Goal: Transaction & Acquisition: Purchase product/service

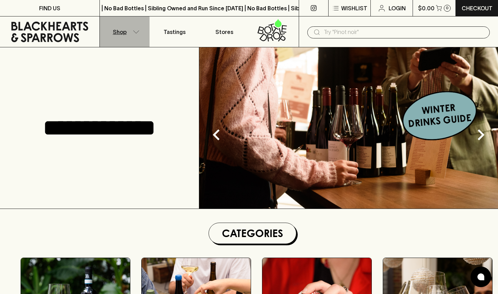
click at [133, 32] on icon "button" at bounding box center [136, 31] width 7 height 3
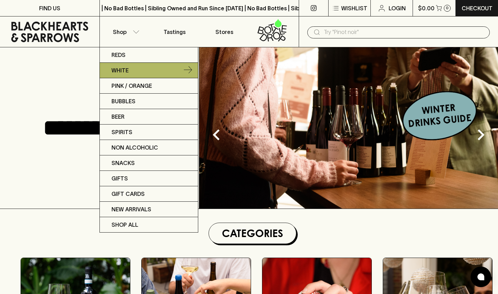
click at [137, 68] on link "White" at bounding box center [149, 70] width 98 height 15
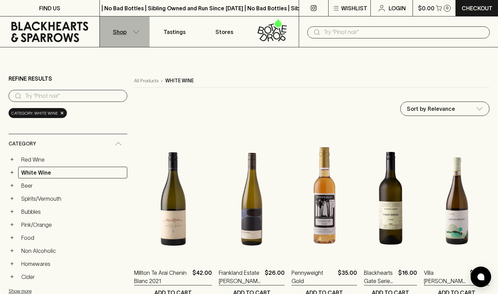
click at [136, 33] on icon "button" at bounding box center [136, 31] width 6 height 3
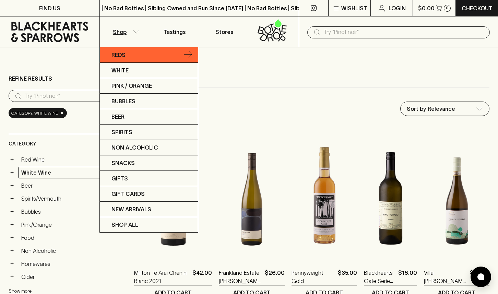
click at [135, 51] on link "Reds" at bounding box center [149, 54] width 98 height 15
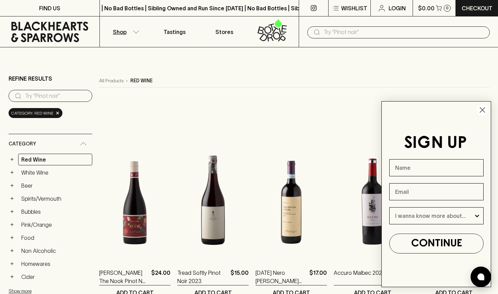
click at [484, 107] on circle "Close dialog" at bounding box center [482, 109] width 11 height 11
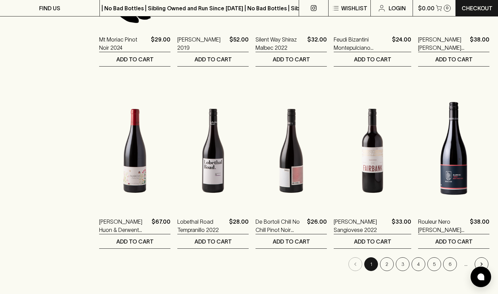
scroll to position [599, 0]
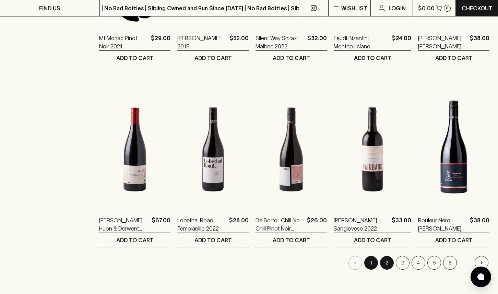
click at [388, 263] on button "2" at bounding box center [387, 263] width 14 height 14
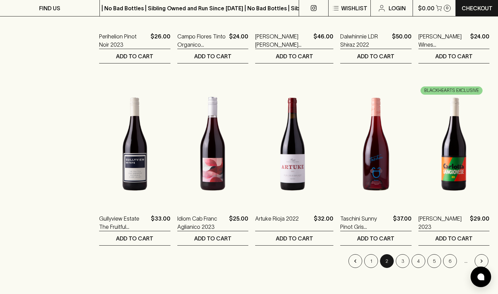
scroll to position [601, 0]
click at [403, 261] on button "3" at bounding box center [403, 261] width 14 height 14
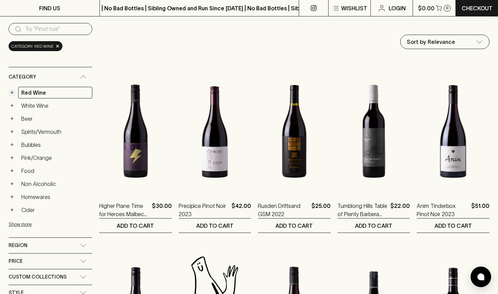
scroll to position [172, 0]
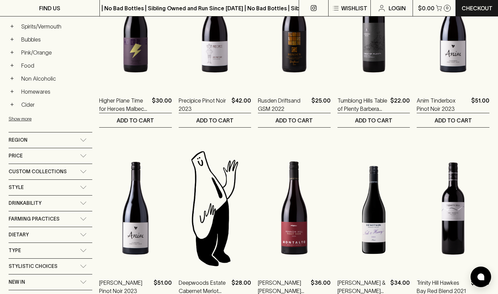
click at [59, 136] on div "Region" at bounding box center [44, 140] width 71 height 9
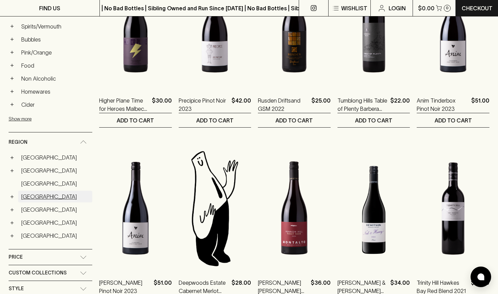
click at [35, 198] on link "[GEOGRAPHIC_DATA]" at bounding box center [55, 197] width 74 height 12
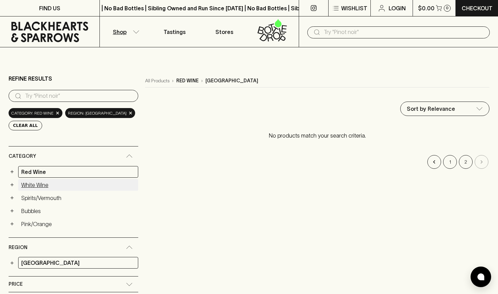
click at [57, 186] on link "White Wine" at bounding box center [78, 185] width 120 height 12
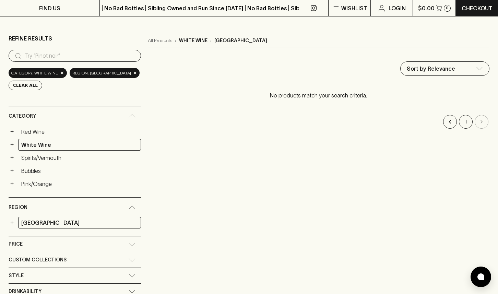
scroll to position [84, 0]
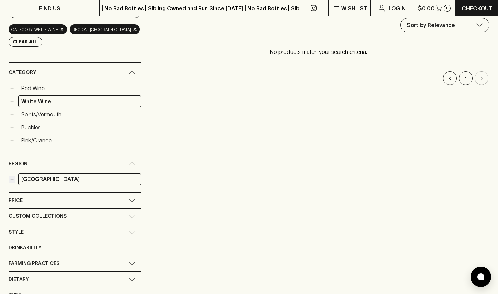
click at [13, 180] on button "+" at bounding box center [12, 179] width 7 height 7
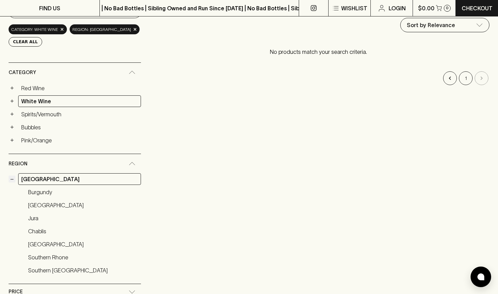
click at [13, 180] on button "−" at bounding box center [12, 179] width 7 height 7
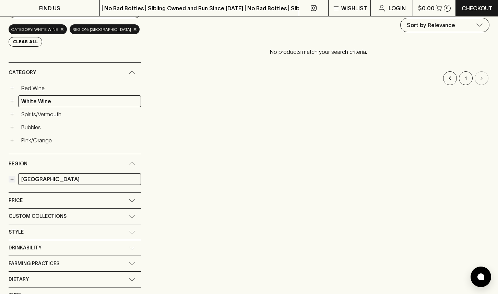
click at [13, 180] on button "+" at bounding box center [12, 179] width 7 height 7
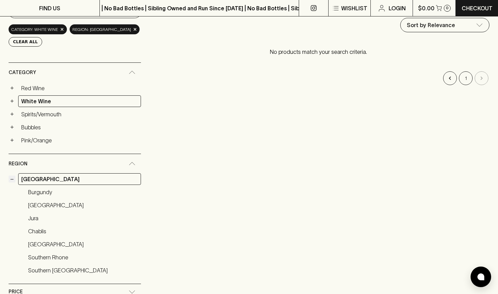
click at [13, 180] on button "−" at bounding box center [12, 179] width 7 height 7
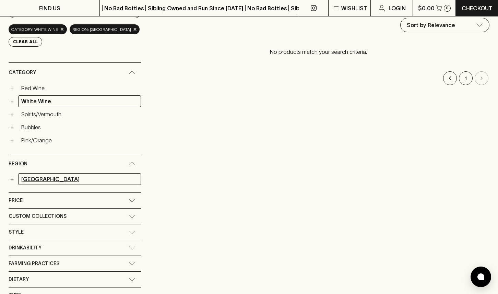
click at [80, 184] on link "[GEOGRAPHIC_DATA]" at bounding box center [79, 179] width 123 height 12
click at [79, 179] on link "[GEOGRAPHIC_DATA]" at bounding box center [79, 179] width 123 height 12
click at [26, 164] on span "Region" at bounding box center [18, 163] width 19 height 9
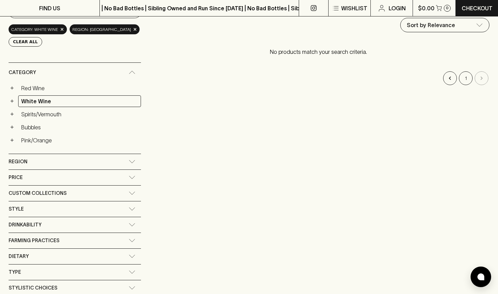
click at [26, 164] on span "Region" at bounding box center [18, 161] width 19 height 9
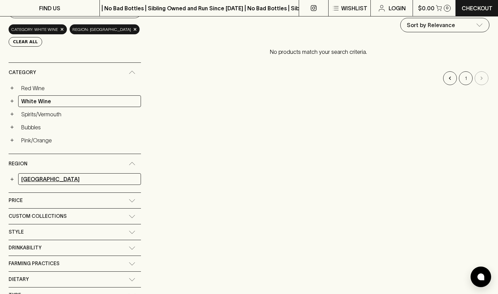
click at [93, 173] on link "[GEOGRAPHIC_DATA]" at bounding box center [79, 179] width 123 height 12
click at [13, 180] on button "+" at bounding box center [12, 179] width 7 height 7
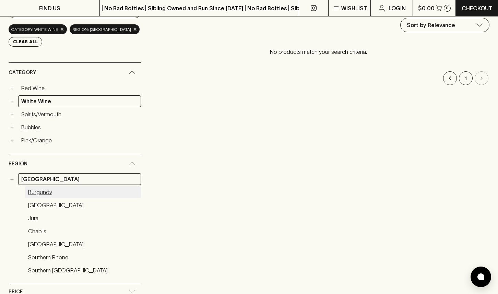
click at [39, 191] on link "Burgundy" at bounding box center [83, 192] width 116 height 12
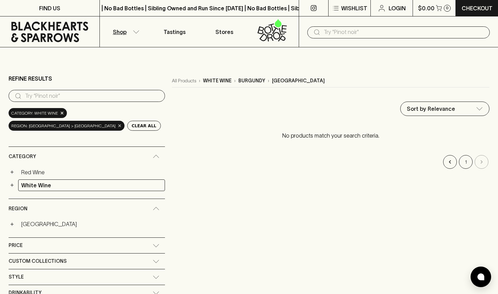
click at [122, 122] on span "×" at bounding box center [120, 125] width 4 height 7
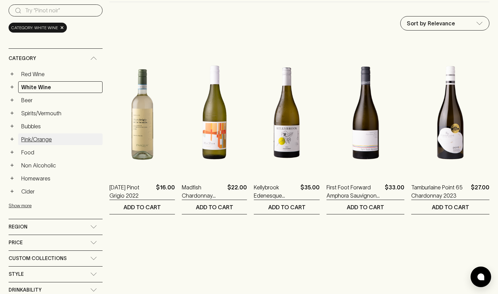
scroll to position [117, 0]
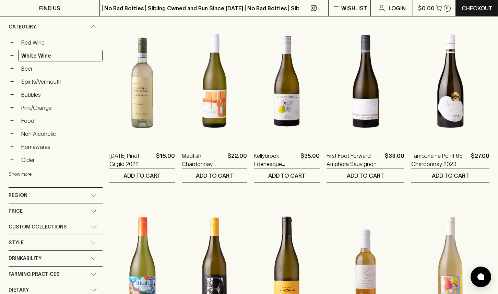
click at [36, 196] on div "Region" at bounding box center [50, 195] width 82 height 9
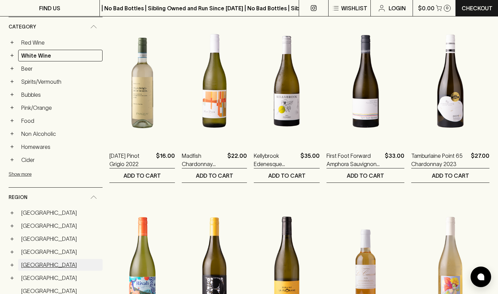
click at [40, 266] on link "[GEOGRAPHIC_DATA]" at bounding box center [60, 265] width 84 height 12
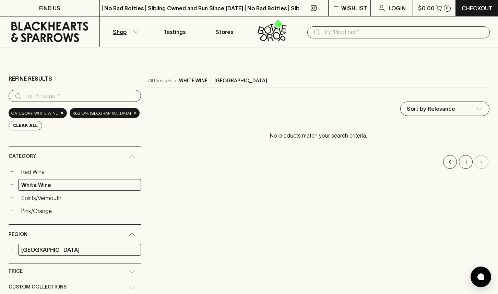
click at [133, 112] on span "×" at bounding box center [135, 112] width 4 height 7
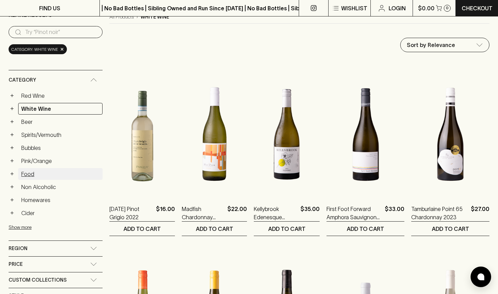
scroll to position [86, 0]
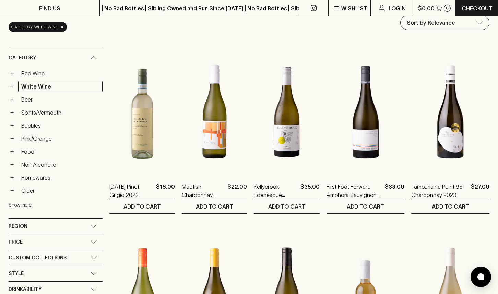
click at [47, 220] on div "Region" at bounding box center [56, 225] width 94 height 15
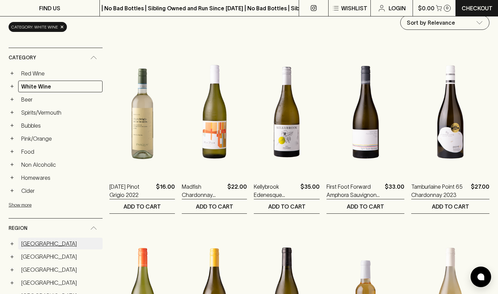
click at [52, 241] on link "[GEOGRAPHIC_DATA]" at bounding box center [60, 244] width 84 height 12
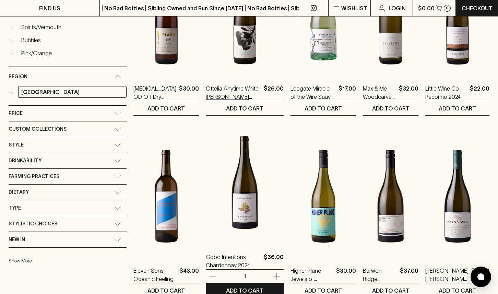
scroll to position [189, 0]
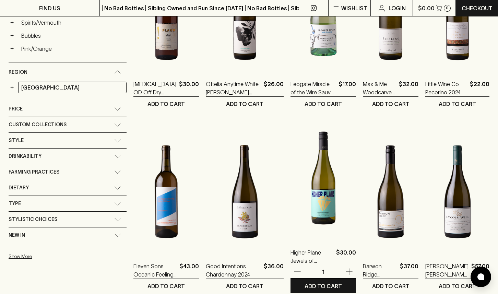
click at [306, 233] on img at bounding box center [322, 178] width 65 height 120
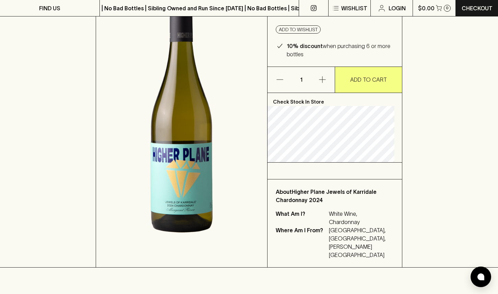
scroll to position [111, 0]
